Goal: Find specific page/section: Find specific page/section

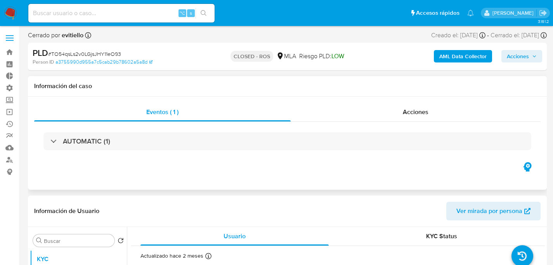
select select "10"
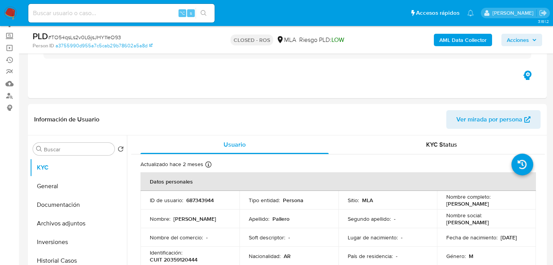
scroll to position [139, 0]
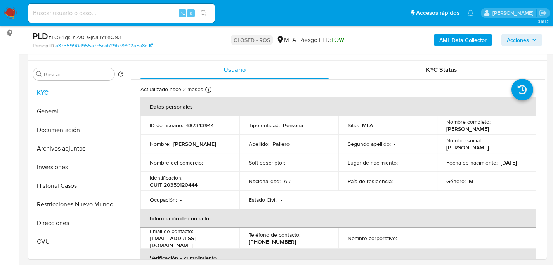
click at [124, 24] on nav "Pausado Ver notificaciones ⌥ s Accesos rápidos Presiona las siguientes teclas p…" at bounding box center [276, 13] width 553 height 26
click at [128, 17] on input at bounding box center [121, 13] width 186 height 10
paste input "RQjIvacXUNu3FGgtIktLohxA"
type input "RQjIvacXUNu3FGgtIktLohxA"
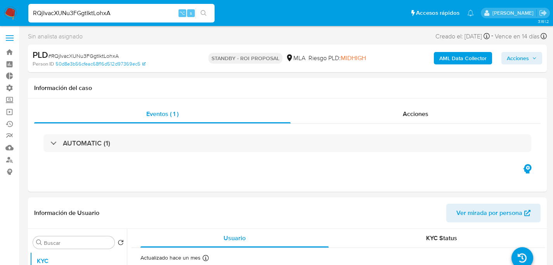
select select "10"
click at [108, 16] on input "RQjIvacXUNu3FGgtIktLohxA" at bounding box center [121, 13] width 186 height 10
click at [407, 101] on div "Eventos ( 1 ) Acciones AUTOMATIC (1)" at bounding box center [287, 145] width 519 height 93
click at [405, 104] on div "Eventos ( 1 ) Acciones AUTOMATIC (1)" at bounding box center [287, 145] width 519 height 93
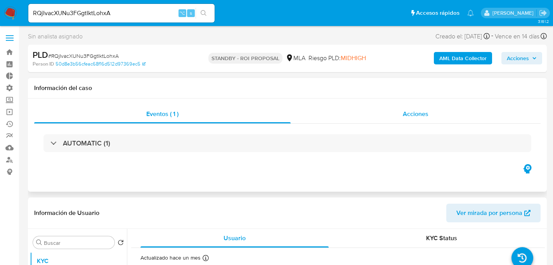
click at [404, 111] on span "Acciones" at bounding box center [416, 114] width 26 height 9
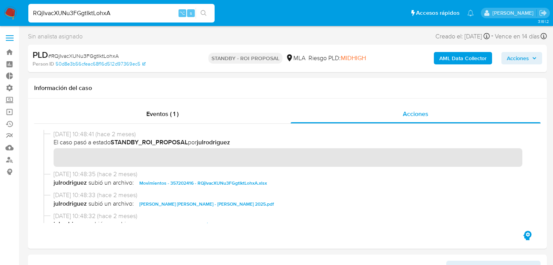
click at [115, 9] on input "RQjIvacXUNu3FGgtIktLohxA" at bounding box center [121, 13] width 186 height 10
paste input "rJwZ6oDWjNVsttVg6WreMpgg"
type input "rJwZ6oDWjNVsttVg6WreMpgg"
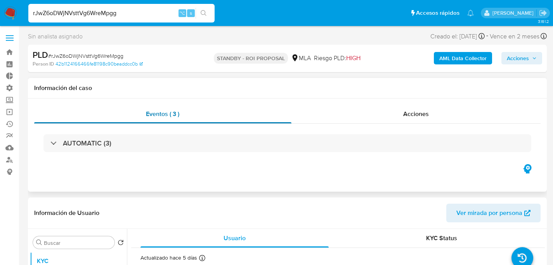
click at [169, 118] on span "Eventos ( 3 )" at bounding box center [162, 114] width 33 height 9
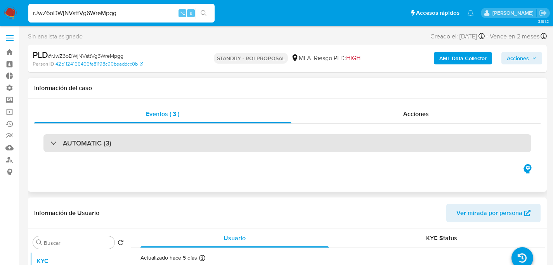
click at [97, 144] on h3 "AUTOMATIC (3)" at bounding box center [87, 143] width 49 height 9
select select "10"
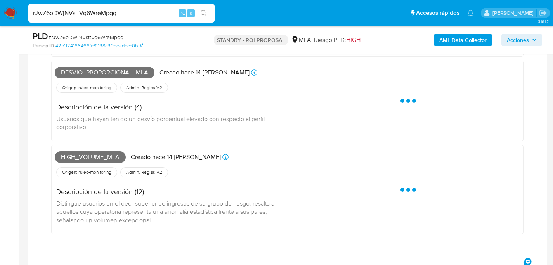
scroll to position [167, 0]
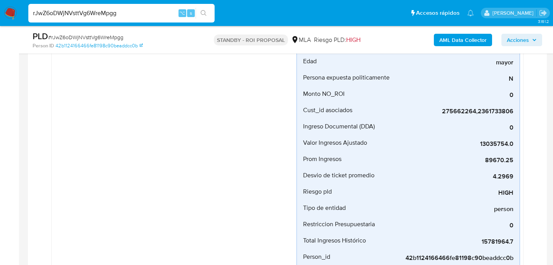
click at [95, 11] on input "rJwZ6oDWjNVsttVg6WreMpgg" at bounding box center [121, 13] width 186 height 10
paste input "RLTVfStnRViCOJ0WKYhw1U98"
type input "RLTVfStnRViCOJ0WKYhw1U98"
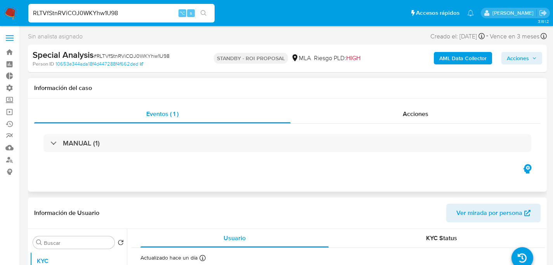
select select "10"
click at [139, 24] on nav "Pausado Ver notificaciones RLTVfStnRViCOJ0WKYhw1U98 ⌥ s Accesos rápidos Presion…" at bounding box center [276, 13] width 553 height 26
click at [142, 17] on input "RLTVfStnRViCOJ0WKYhw1U98" at bounding box center [121, 13] width 186 height 10
paste input "rQvDdHxBEZ8lzSUozd7Cstc1"
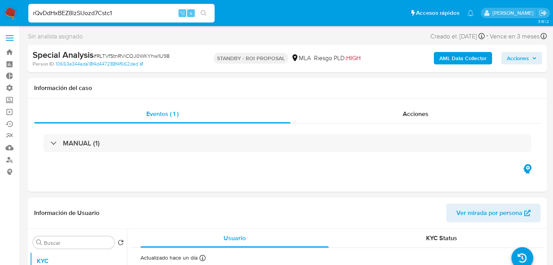
type input "rQvDdHxBEZ8lzSUozd7Cstc1"
select select "10"
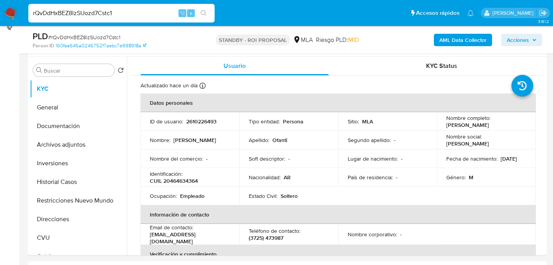
scroll to position [145, 0]
click at [108, 11] on input "rQvDdHxBEZ8lzSUozd7Cstc1" at bounding box center [121, 13] width 186 height 10
paste input "6Sjv1KdS7S4DVXsCTX9ownfb"
type input "6Sjv1KdS7S4DVXsCTX9ownfb"
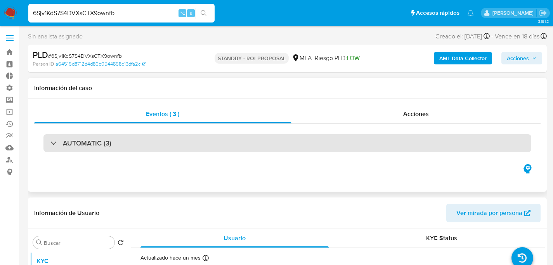
select select "10"
click at [104, 139] on h3 "AUTOMATIC (3)" at bounding box center [87, 143] width 49 height 9
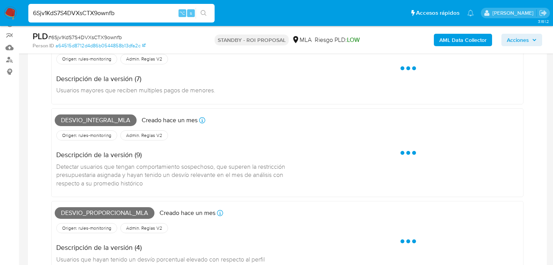
scroll to position [110, 0]
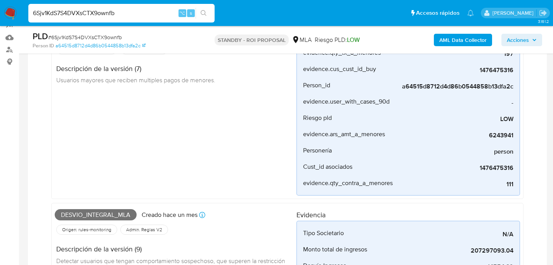
click at [118, 18] on div "6Sjv1KdS7S4DVXsCTX9ownfb ⌥ s" at bounding box center [121, 13] width 186 height 19
click at [132, 11] on input "6Sjv1KdS7S4DVXsCTX9ownfb" at bounding box center [121, 13] width 186 height 10
paste input "ZztI8pfSKT53N683IeidQ62r"
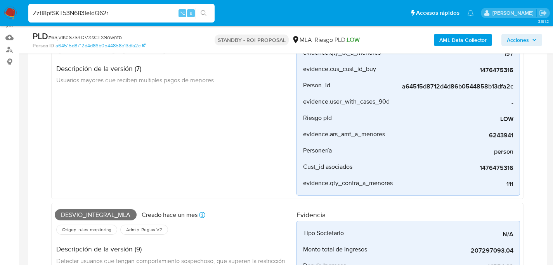
type input "ZztI8pfSKT53N683IeidQ62r"
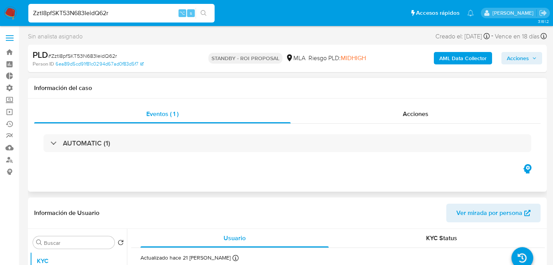
select select "10"
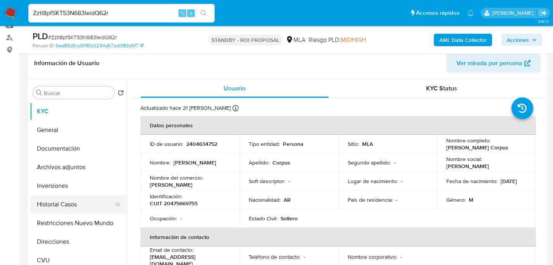
click at [40, 204] on button "Historial Casos" at bounding box center [75, 204] width 91 height 19
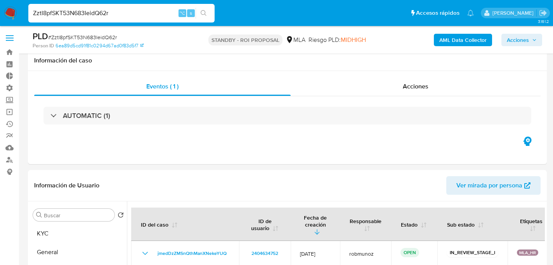
select select "10"
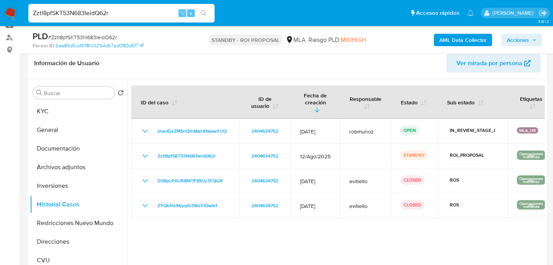
click at [40, 109] on button "KYC" at bounding box center [78, 111] width 97 height 19
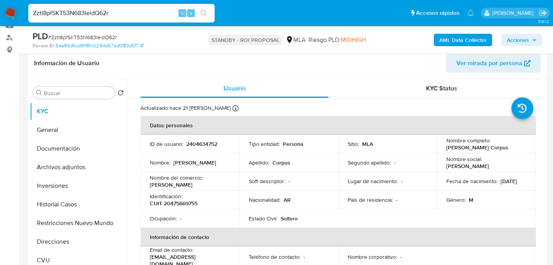
click at [122, 23] on div "ZztI8pfSKT53N683IeidQ62r ⌥ s" at bounding box center [121, 13] width 186 height 22
click at [123, 17] on input "ZztI8pfSKT53N683IeidQ62r" at bounding box center [121, 13] width 186 height 10
paste input "1476475316"
type input "1476475316"
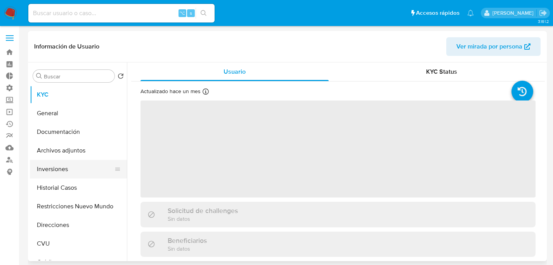
click at [73, 177] on button "Inversiones" at bounding box center [75, 169] width 91 height 19
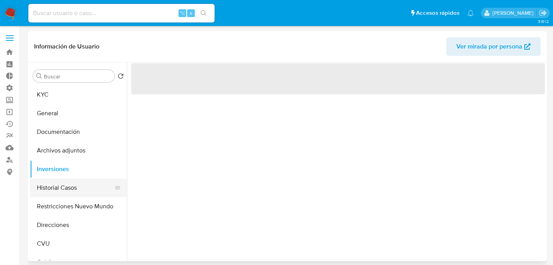
select select "10"
click at [74, 181] on button "Historial Casos" at bounding box center [75, 188] width 91 height 19
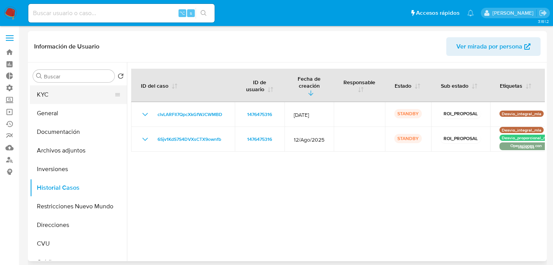
click at [68, 96] on button "KYC" at bounding box center [75, 94] width 91 height 19
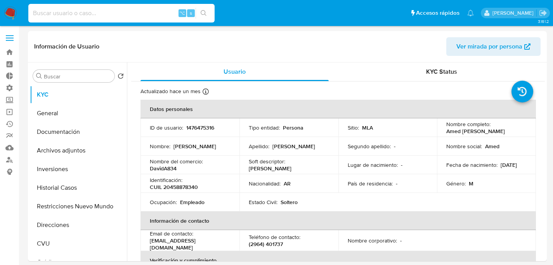
click at [139, 18] on input at bounding box center [121, 13] width 186 height 10
click at [161, 11] on input at bounding box center [121, 13] width 186 height 10
click at [143, 12] on input at bounding box center [121, 13] width 186 height 10
type input "687343944"
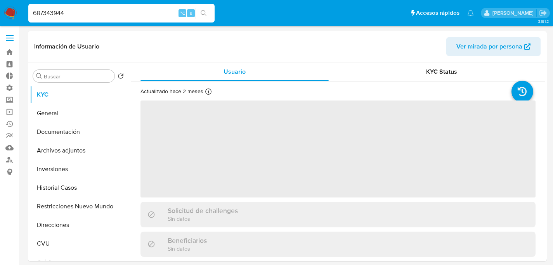
select select "10"
